Goal: Transaction & Acquisition: Book appointment/travel/reservation

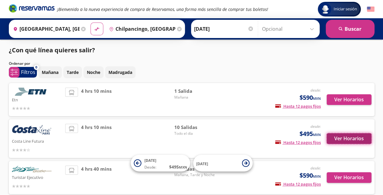
click at [347, 138] on button "Ver Horarios" at bounding box center [348, 138] width 45 height 11
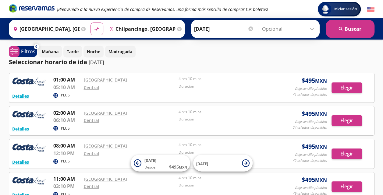
click at [347, 139] on div "Detalles PLUS 08:00 AM [GEOGRAPHIC_DATA] 12:10 PM Central 4 hrs 10 mins Duració…" at bounding box center [191, 154] width 365 height 30
click at [345, 121] on button "Elegir" at bounding box center [346, 120] width 30 height 11
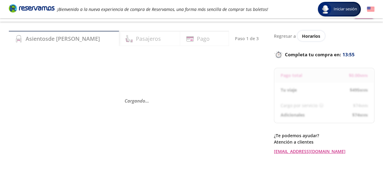
scroll to position [12, 0]
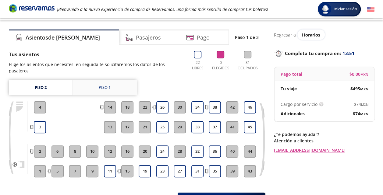
click at [82, 81] on link "Piso 1" at bounding box center [105, 87] width 64 height 15
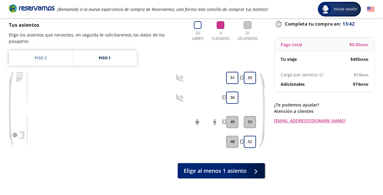
scroll to position [43, 0]
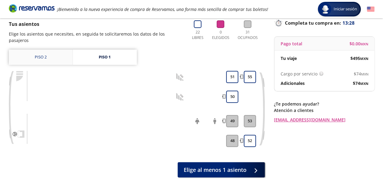
click at [65, 52] on link "Piso 2" at bounding box center [41, 57] width 64 height 15
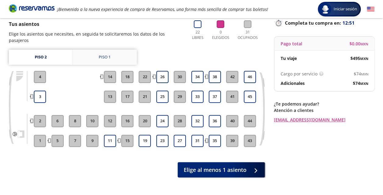
click at [101, 56] on link "Piso 1" at bounding box center [105, 57] width 64 height 15
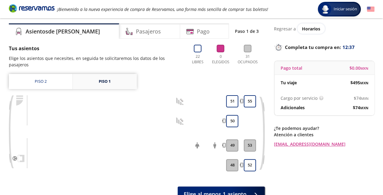
scroll to position [6, 0]
